Goal: Task Accomplishment & Management: Manage account settings

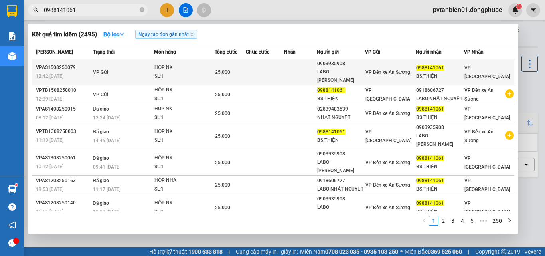
click at [195, 76] on div "SL: 1" at bounding box center [185, 76] width 60 height 9
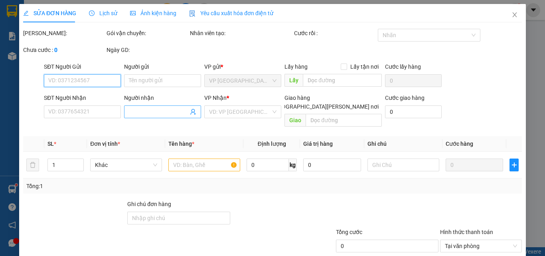
type input "0903935908"
type input "LABO [PERSON_NAME]"
type input "0988141061"
type input "BS.THIỆN"
type input "25.000"
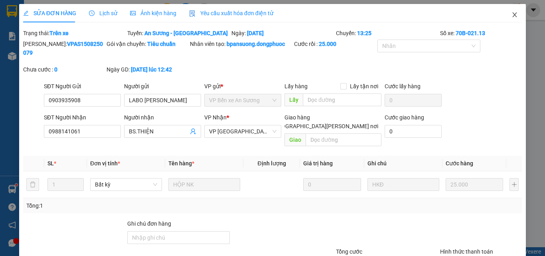
click at [512, 14] on icon "close" at bounding box center [515, 15] width 6 height 6
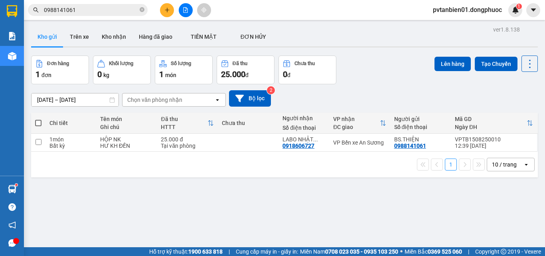
click at [40, 123] on span at bounding box center [38, 123] width 6 height 6
click at [38, 119] on input "checkbox" at bounding box center [38, 119] width 0 height 0
checkbox input "true"
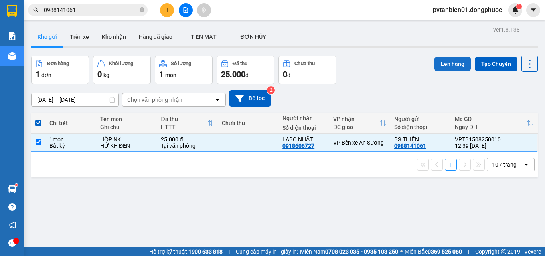
click at [443, 64] on button "Lên hàng" at bounding box center [453, 64] width 36 height 14
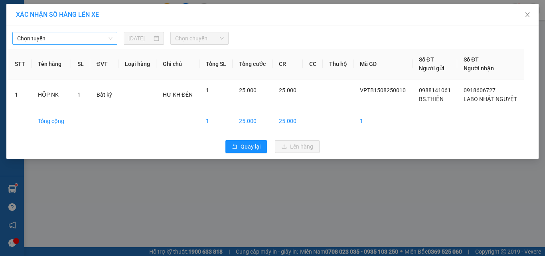
click at [74, 40] on span "Chọn tuyến" at bounding box center [64, 38] width 95 height 12
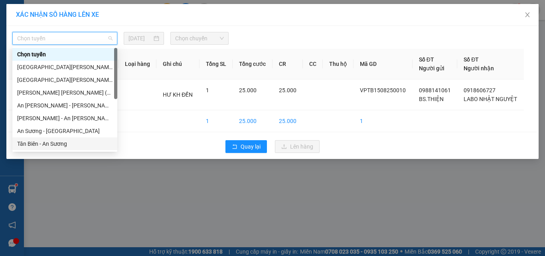
click at [50, 143] on div "Tân Biên - An Sương" at bounding box center [64, 143] width 95 height 9
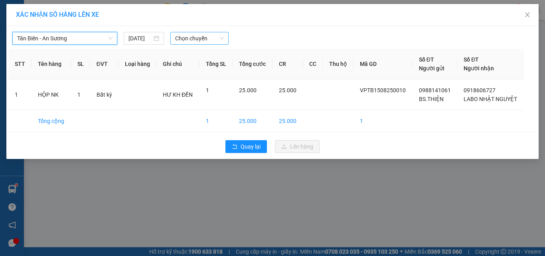
click at [195, 36] on span "Chọn chuyến" at bounding box center [199, 38] width 49 height 12
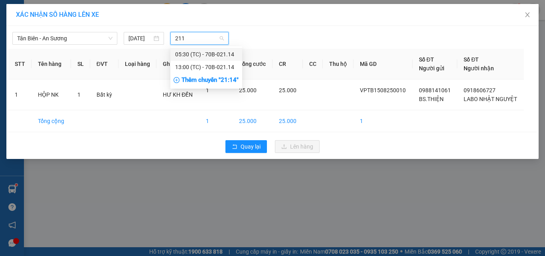
type input "2114"
click at [204, 68] on div "13:00 (TC) - 70B-021.14" at bounding box center [206, 67] width 62 height 9
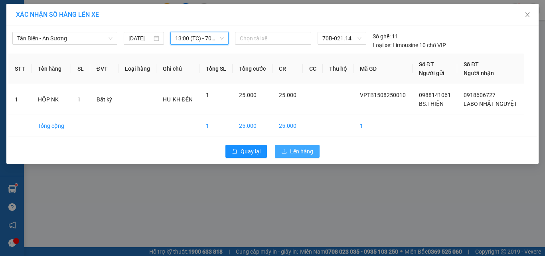
click at [306, 153] on span "Lên hàng" at bounding box center [301, 151] width 23 height 9
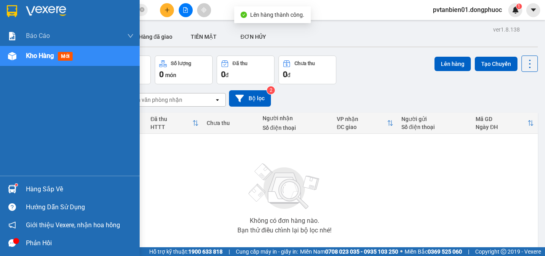
click at [47, 184] on div "Hàng sắp về" at bounding box center [80, 189] width 108 height 12
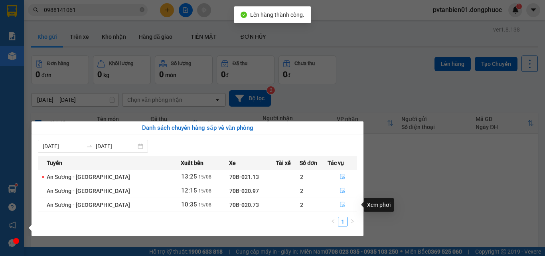
click at [341, 205] on icon "file-done" at bounding box center [343, 205] width 6 height 6
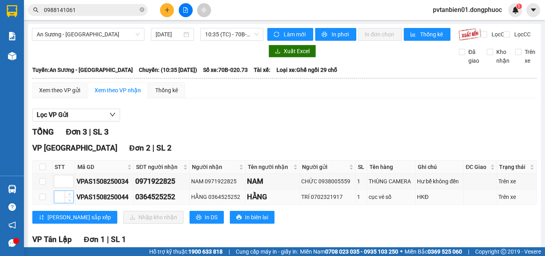
scroll to position [40, 0]
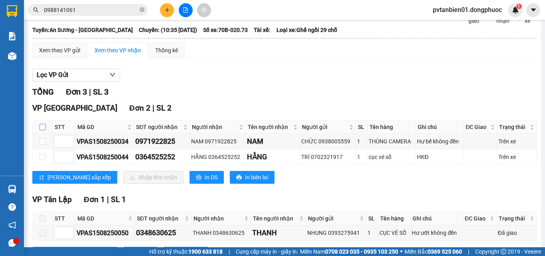
click at [40, 130] on input "checkbox" at bounding box center [43, 127] width 6 height 6
checkbox input "true"
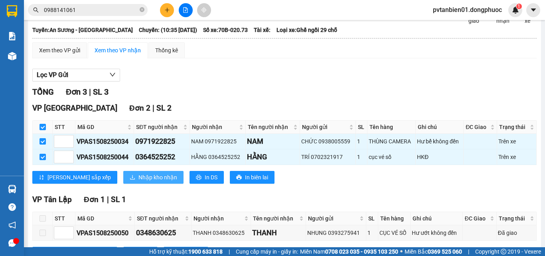
click at [139, 182] on span "Nhập kho nhận" at bounding box center [158, 177] width 39 height 9
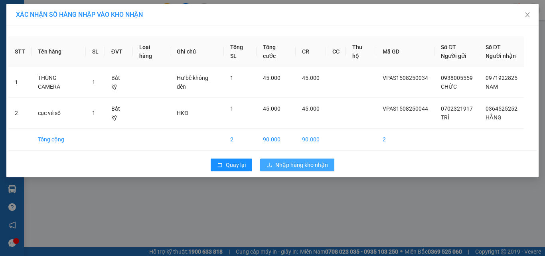
click at [315, 167] on span "Nhập hàng kho nhận" at bounding box center [301, 165] width 53 height 9
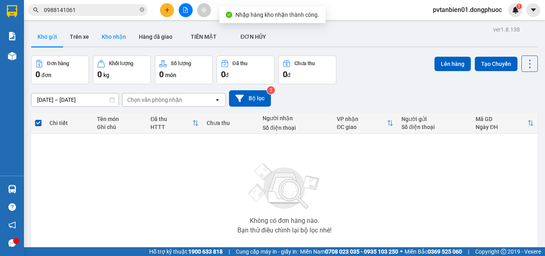
click at [109, 37] on button "Kho nhận" at bounding box center [113, 36] width 37 height 19
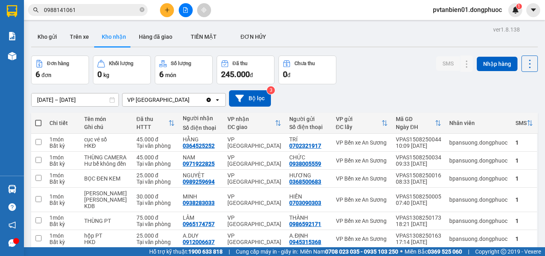
click at [115, 11] on input "0988141061" at bounding box center [91, 10] width 94 height 9
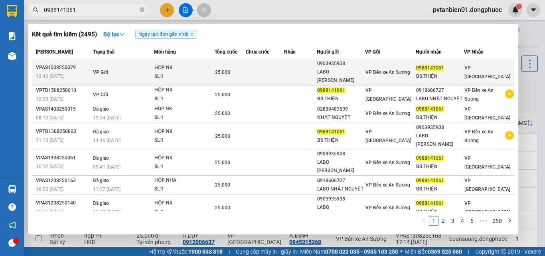
click at [112, 72] on td "VP Gửi" at bounding box center [122, 72] width 63 height 26
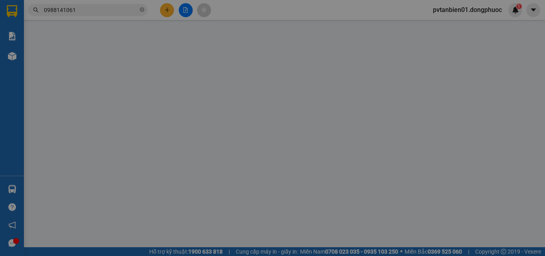
type input "0903935908"
type input "LABO [PERSON_NAME]"
type input "0988141061"
type input "BS.THIỆN"
type input "25.000"
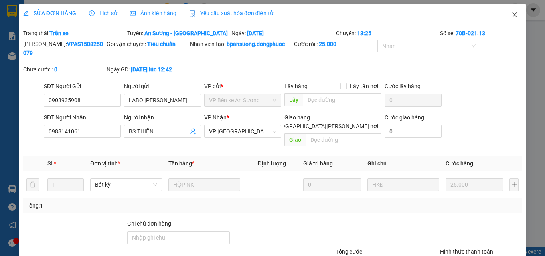
click at [513, 14] on icon "close" at bounding box center [515, 14] width 4 height 5
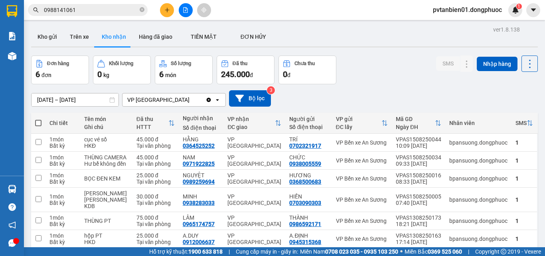
click at [99, 9] on input "0988141061" at bounding box center [91, 10] width 94 height 9
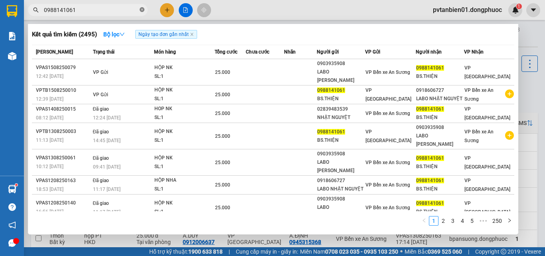
click at [143, 12] on icon "close-circle" at bounding box center [142, 9] width 5 height 5
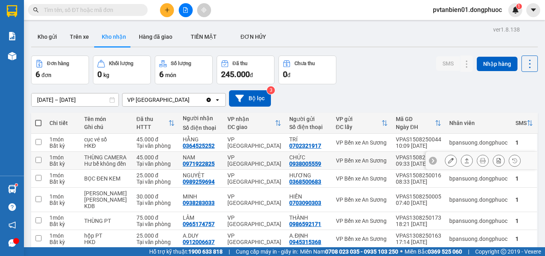
scroll to position [40, 0]
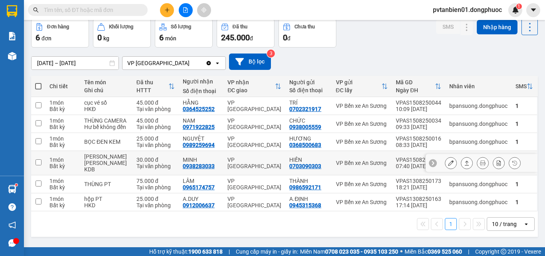
click at [38, 165] on input "checkbox" at bounding box center [39, 162] width 6 height 6
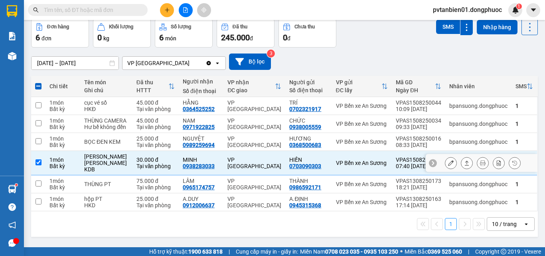
click at [464, 166] on icon at bounding box center [467, 163] width 6 height 6
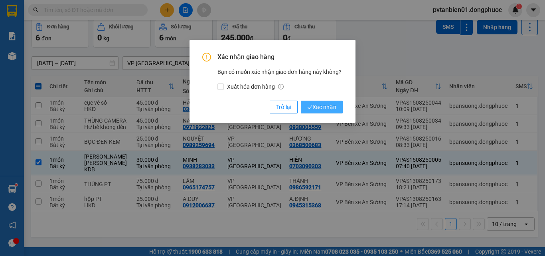
click at [319, 105] on span "Xác nhận" at bounding box center [321, 107] width 29 height 9
checkbox input "false"
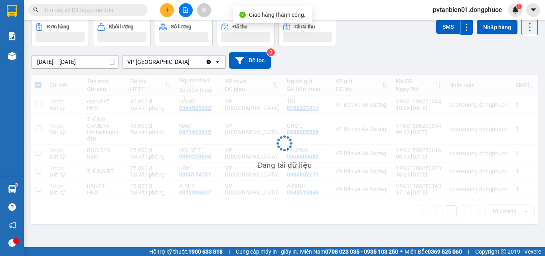
scroll to position [37, 0]
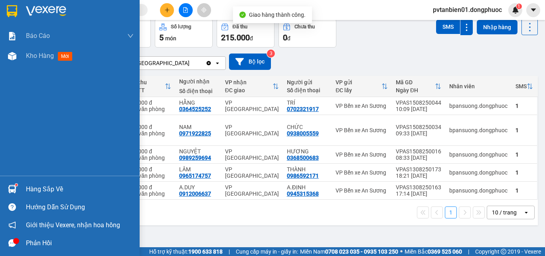
click at [37, 183] on div "Hàng sắp về" at bounding box center [80, 189] width 108 height 12
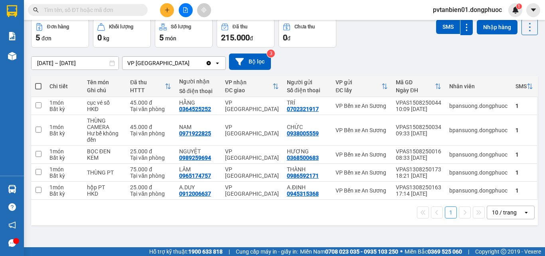
click at [392, 223] on section "Kết quả [PERSON_NAME] ( 2495 ) Bộ lọc Ngày tạo [PERSON_NAME] nhất Mã ĐH Trạng t…" at bounding box center [272, 128] width 545 height 256
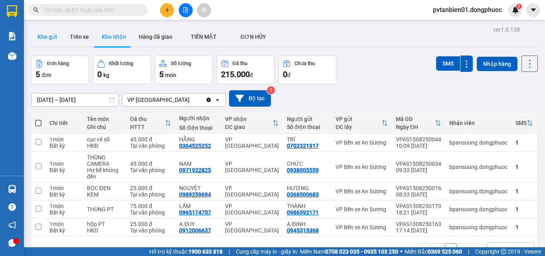
click at [46, 35] on button "Kho gửi" at bounding box center [47, 36] width 32 height 19
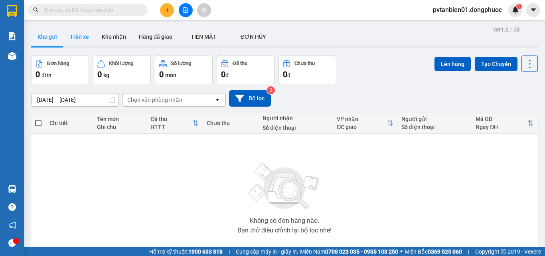
click at [81, 36] on button "Trên xe" at bounding box center [79, 36] width 32 height 19
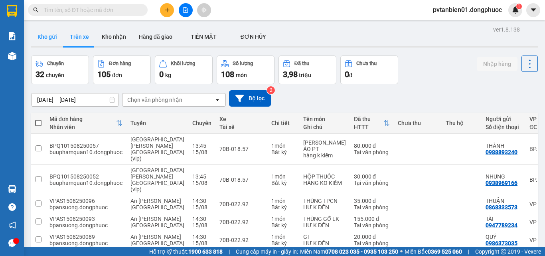
click at [43, 36] on button "Kho gửi" at bounding box center [47, 36] width 32 height 19
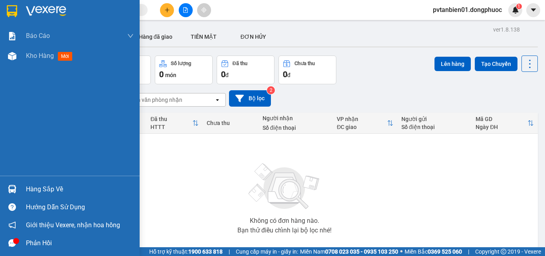
click at [29, 184] on div "Hàng sắp về" at bounding box center [80, 189] width 108 height 12
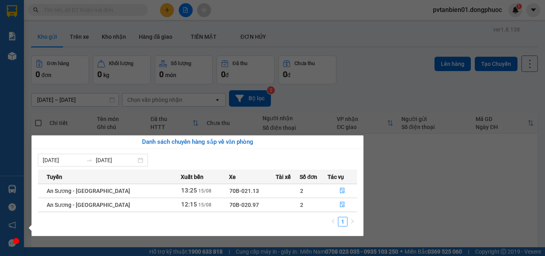
click at [405, 198] on section "Kết quả [PERSON_NAME] ( 2495 ) Bộ lọc Ngày tạo [PERSON_NAME] nhất Mã ĐH Trạng t…" at bounding box center [272, 128] width 545 height 256
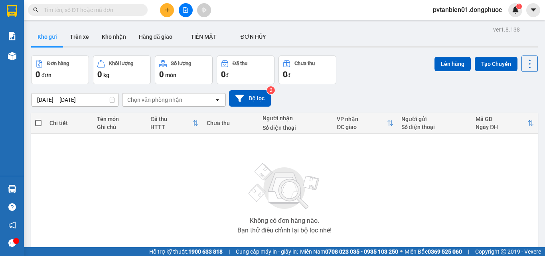
click at [105, 9] on input "text" at bounding box center [91, 10] width 94 height 9
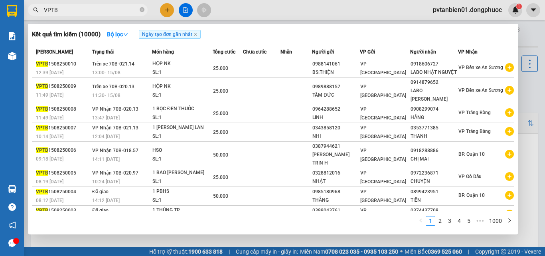
type input "VPTB"
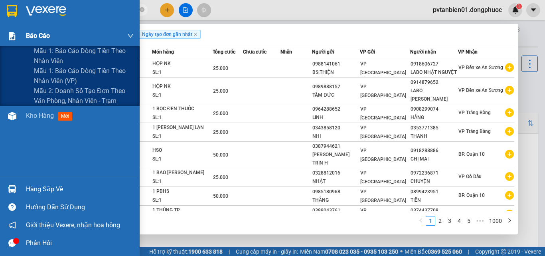
click at [48, 35] on span "Báo cáo" at bounding box center [38, 36] width 24 height 10
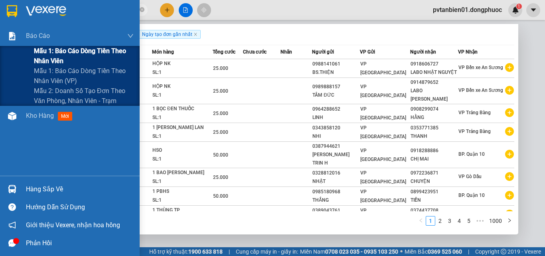
click at [75, 52] on span "Mẫu 1: Báo cáo dòng tiền theo nhân viên" at bounding box center [84, 56] width 100 height 20
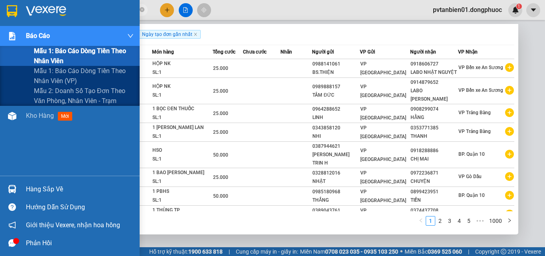
click at [61, 54] on span "Mẫu 1: Báo cáo dòng tiền theo nhân viên" at bounding box center [84, 56] width 100 height 20
click at [75, 48] on span "Mẫu 1: Báo cáo dòng tiền theo nhân viên" at bounding box center [84, 56] width 100 height 20
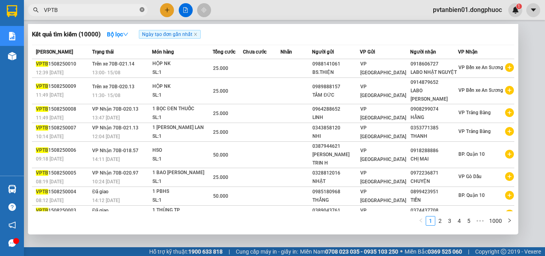
click at [142, 10] on icon "close-circle" at bounding box center [142, 9] width 5 height 5
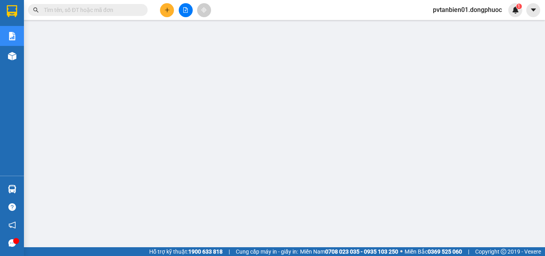
click at [99, 6] on input "text" at bounding box center [91, 10] width 94 height 9
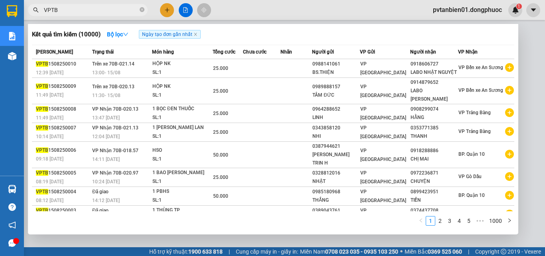
type input "VPTB"
click at [143, 10] on icon "close-circle" at bounding box center [142, 9] width 5 height 5
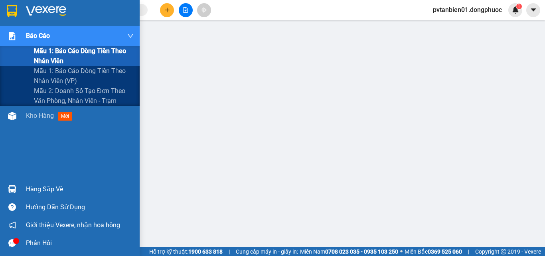
click at [39, 37] on span "Báo cáo" at bounding box center [38, 36] width 24 height 10
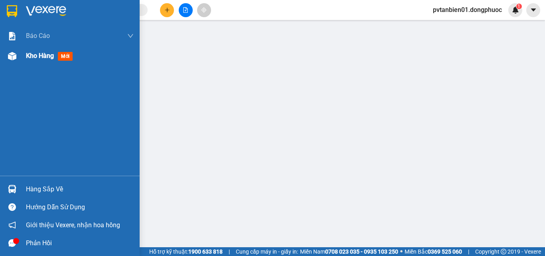
click at [40, 58] on span "Kho hàng" at bounding box center [40, 56] width 28 height 8
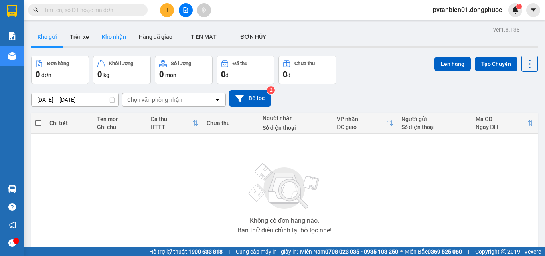
click at [108, 37] on button "Kho nhận" at bounding box center [113, 36] width 37 height 19
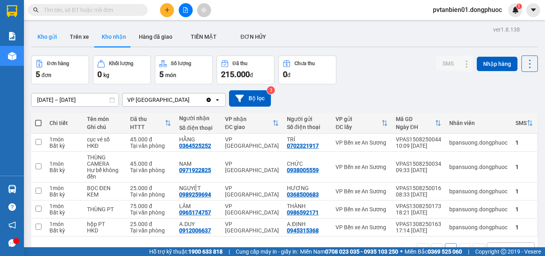
click at [41, 37] on button "Kho gửi" at bounding box center [47, 36] width 32 height 19
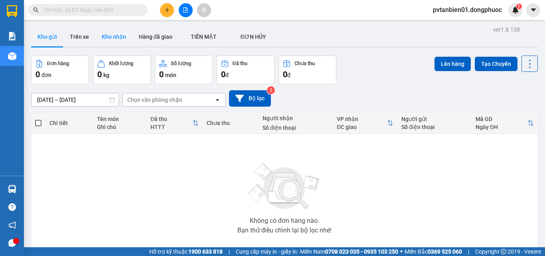
click at [111, 32] on button "Kho nhận" at bounding box center [113, 36] width 37 height 19
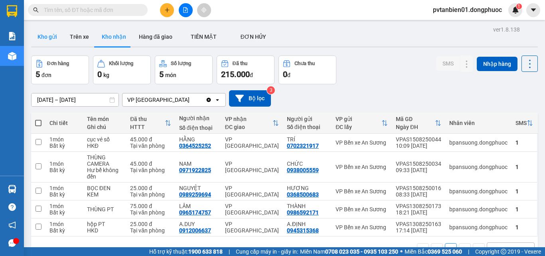
click at [53, 36] on button "Kho gửi" at bounding box center [47, 36] width 32 height 19
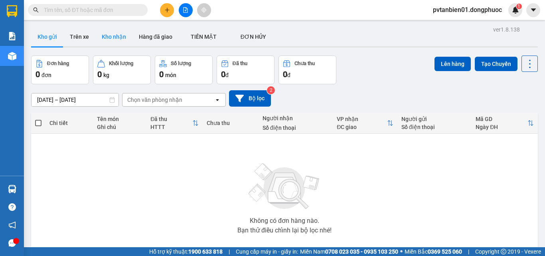
click at [117, 35] on button "Kho nhận" at bounding box center [113, 36] width 37 height 19
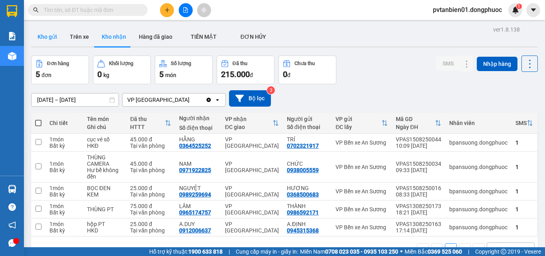
click at [44, 39] on button "Kho gửi" at bounding box center [47, 36] width 32 height 19
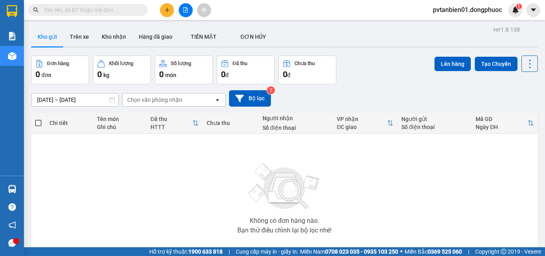
click at [106, 10] on input "text" at bounding box center [91, 10] width 94 height 9
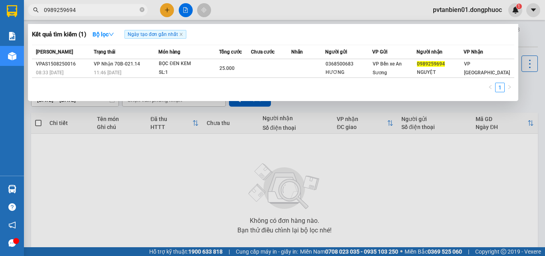
type input "0989259694"
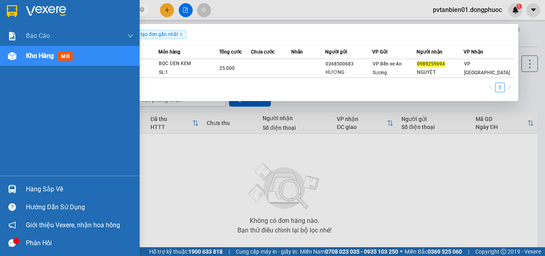
click at [33, 190] on div "Hàng sắp về" at bounding box center [80, 189] width 108 height 12
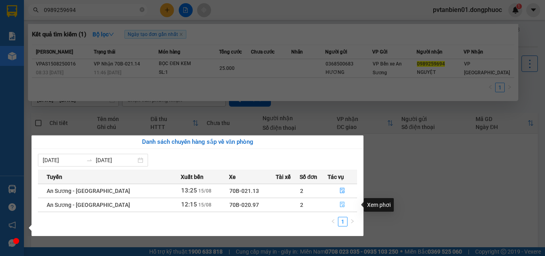
click at [340, 204] on icon "file-done" at bounding box center [343, 205] width 6 height 6
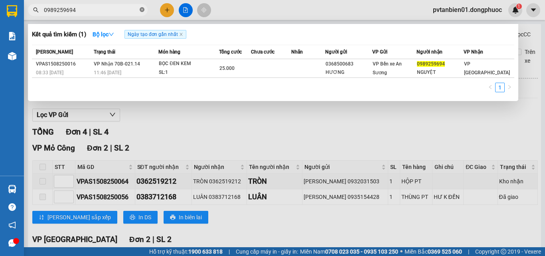
click at [143, 10] on icon "close-circle" at bounding box center [142, 9] width 5 height 5
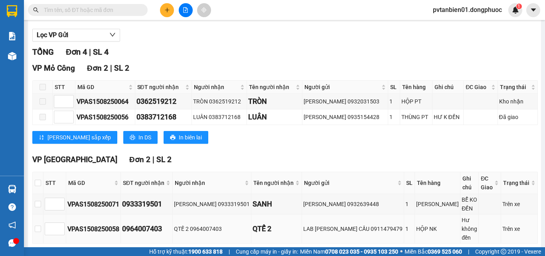
scroll to position [97, 0]
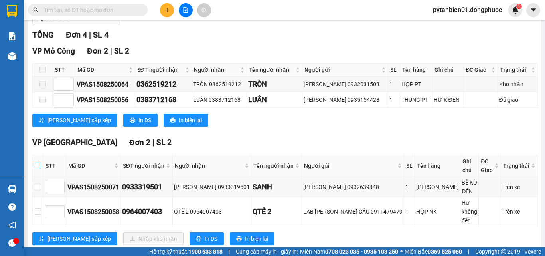
click at [41, 167] on input "checkbox" at bounding box center [38, 166] width 6 height 6
checkbox input "true"
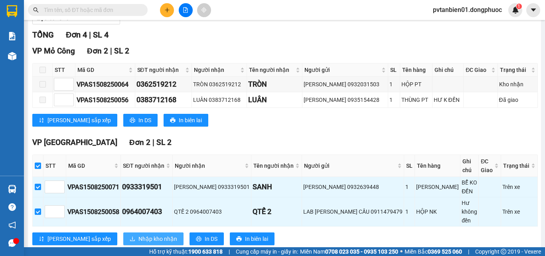
click at [139, 234] on span "Nhập kho nhận" at bounding box center [158, 238] width 39 height 9
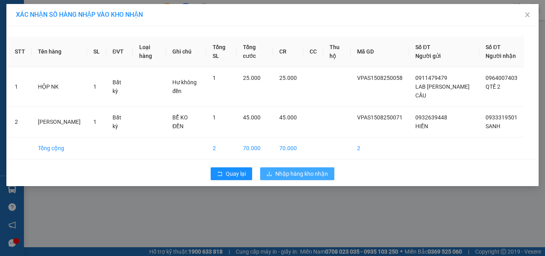
click at [317, 167] on button "Nhập hàng kho nhận" at bounding box center [297, 173] width 74 height 13
